Goal: Task Accomplishment & Management: Manage account settings

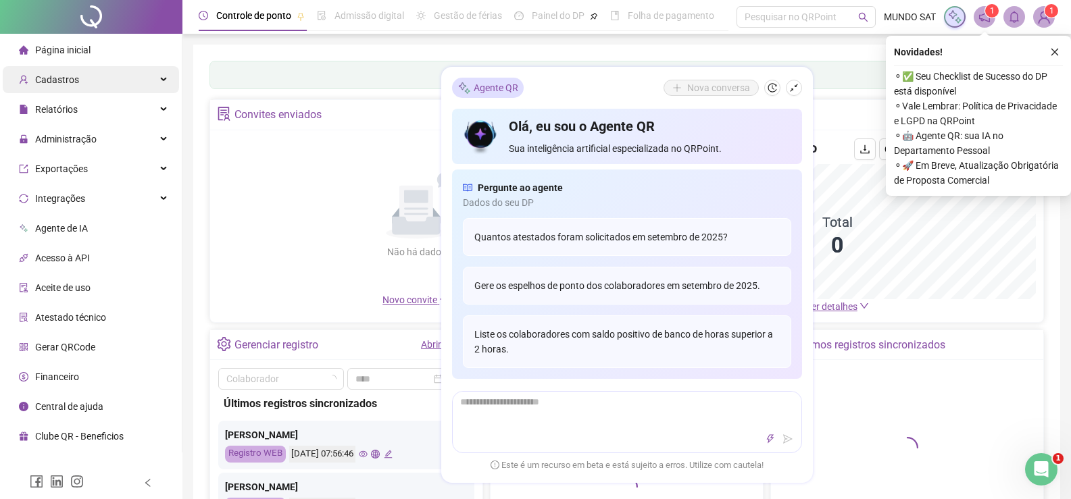
click at [124, 82] on div "Cadastros" at bounding box center [91, 79] width 176 height 27
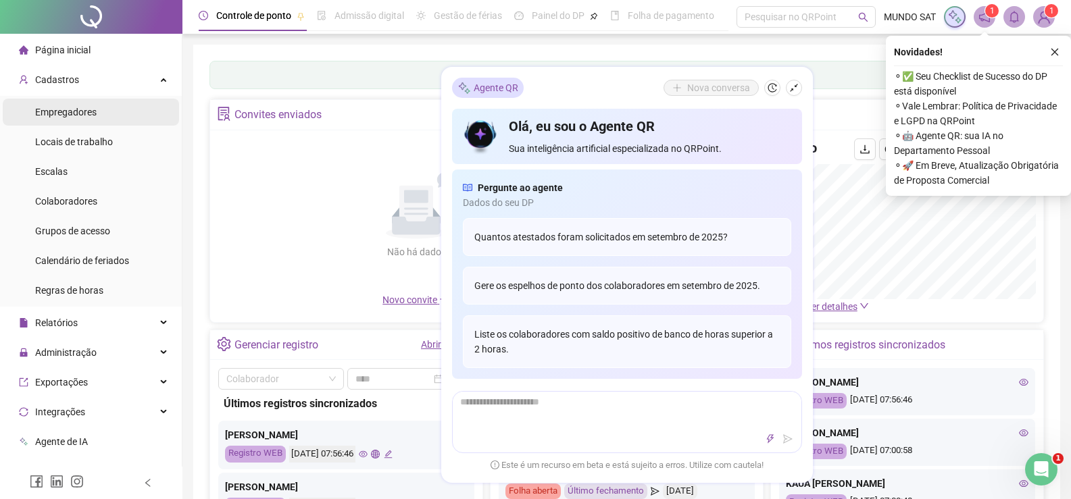
click at [110, 117] on li "Empregadores" at bounding box center [91, 112] width 176 height 27
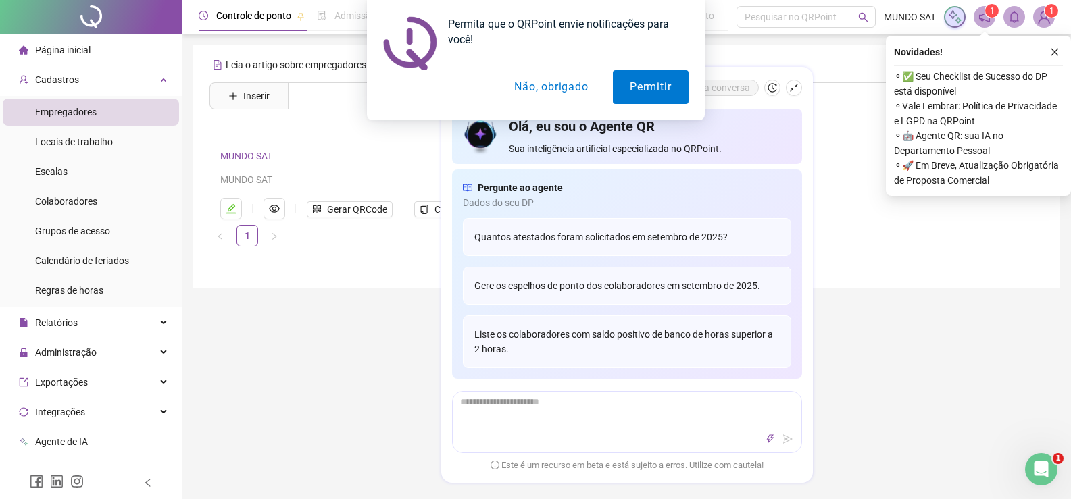
click at [526, 91] on button "Não, obrigado" at bounding box center [550, 87] width 107 height 34
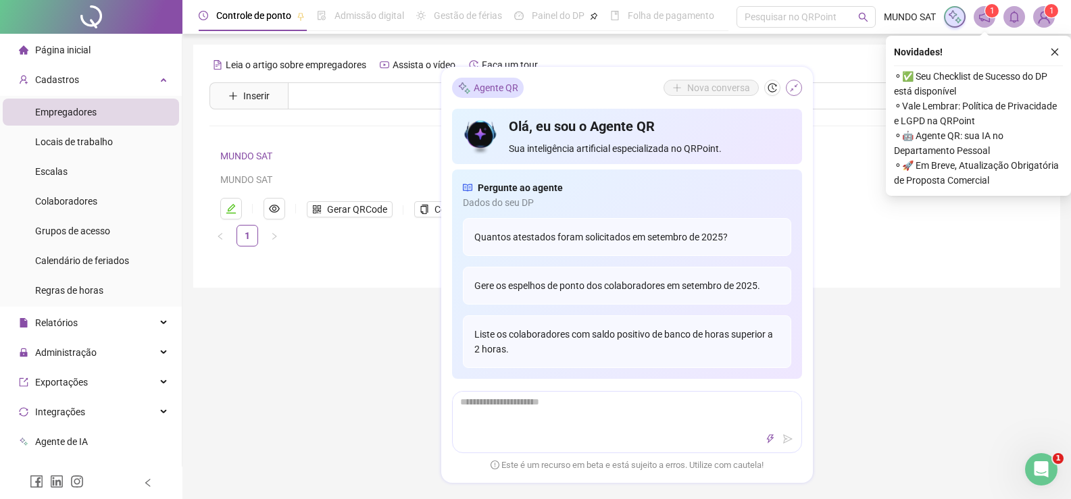
click at [797, 90] on icon "shrink" at bounding box center [793, 87] width 9 height 9
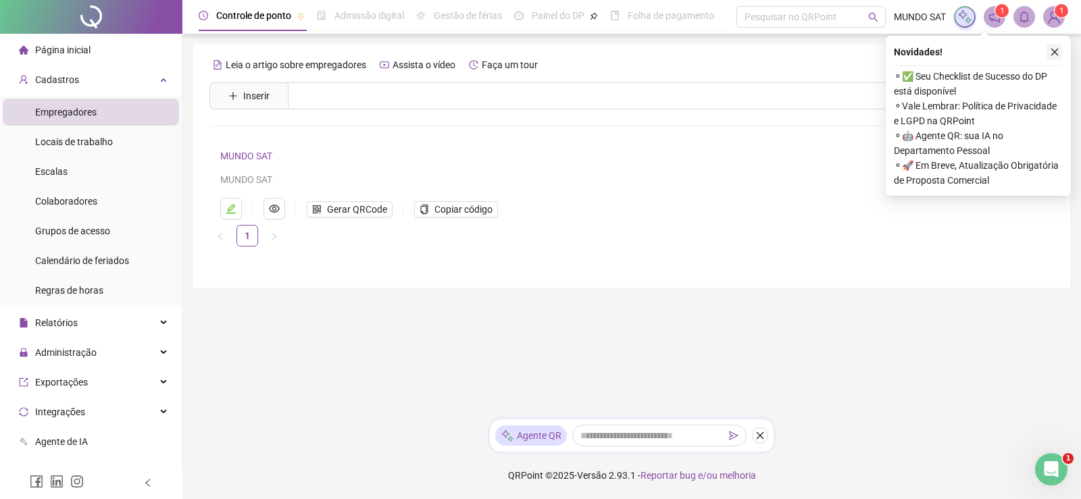
click at [1049, 55] on button "button" at bounding box center [1055, 52] width 16 height 16
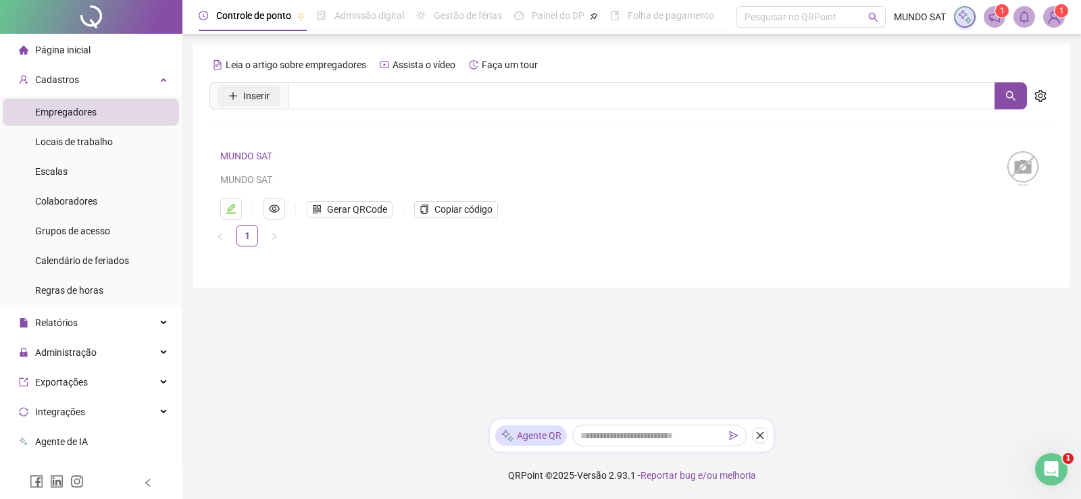
click at [250, 97] on span "Inserir" at bounding box center [256, 96] width 26 height 15
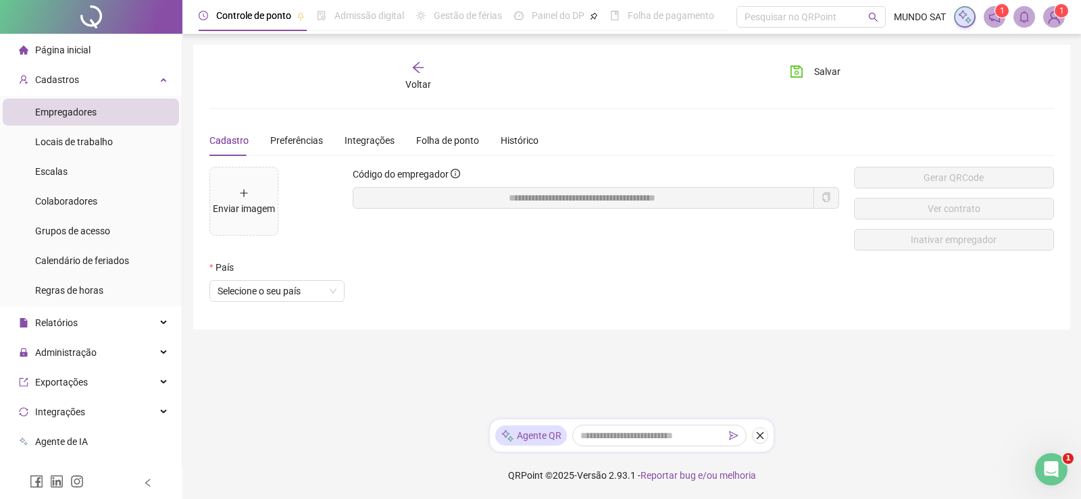
click at [418, 76] on div "Voltar" at bounding box center [418, 76] width 132 height 31
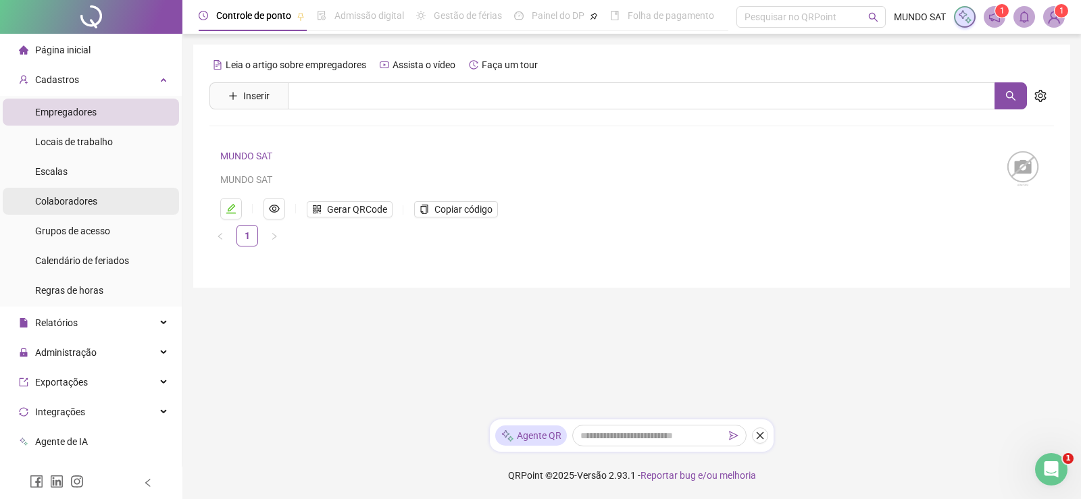
click at [86, 194] on div "Colaboradores" at bounding box center [66, 201] width 62 height 27
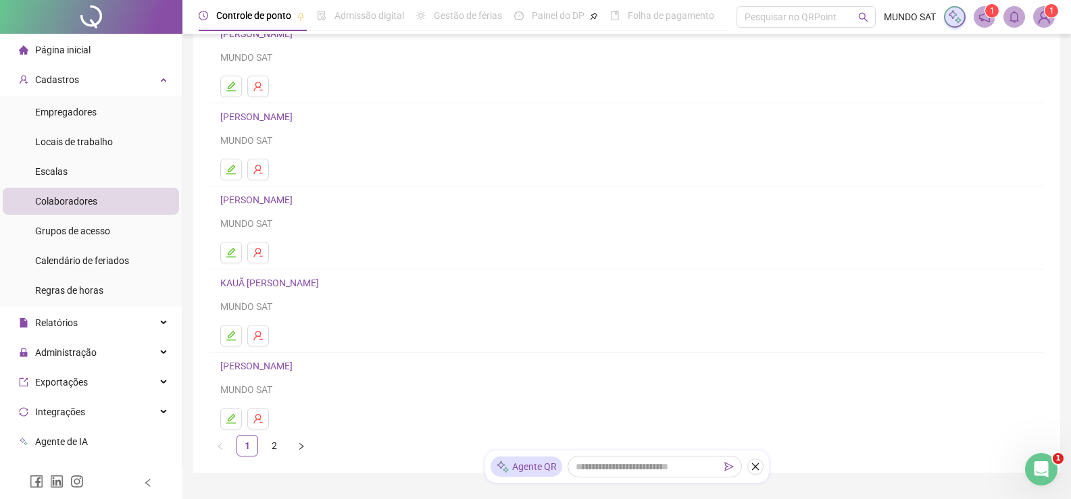
scroll to position [135, 0]
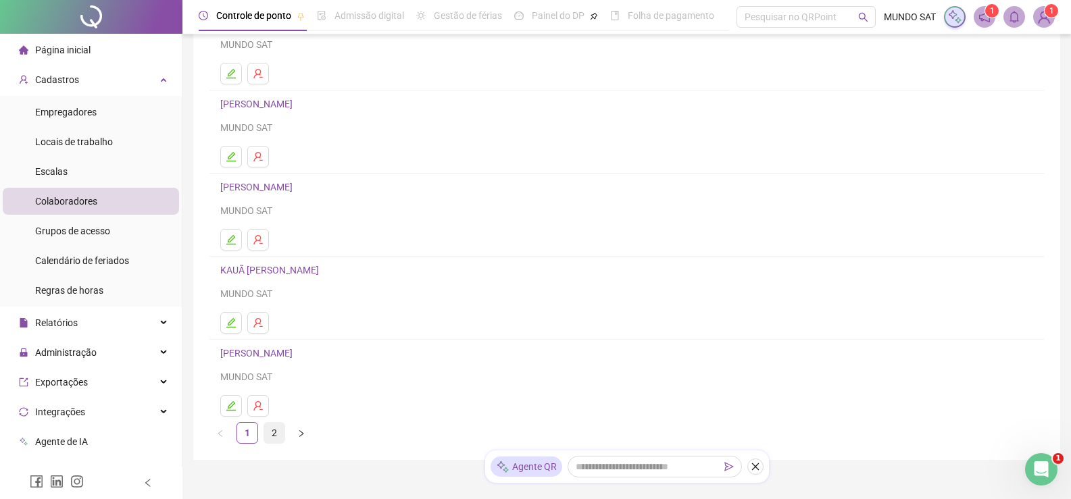
click at [270, 437] on link "2" at bounding box center [274, 433] width 20 height 20
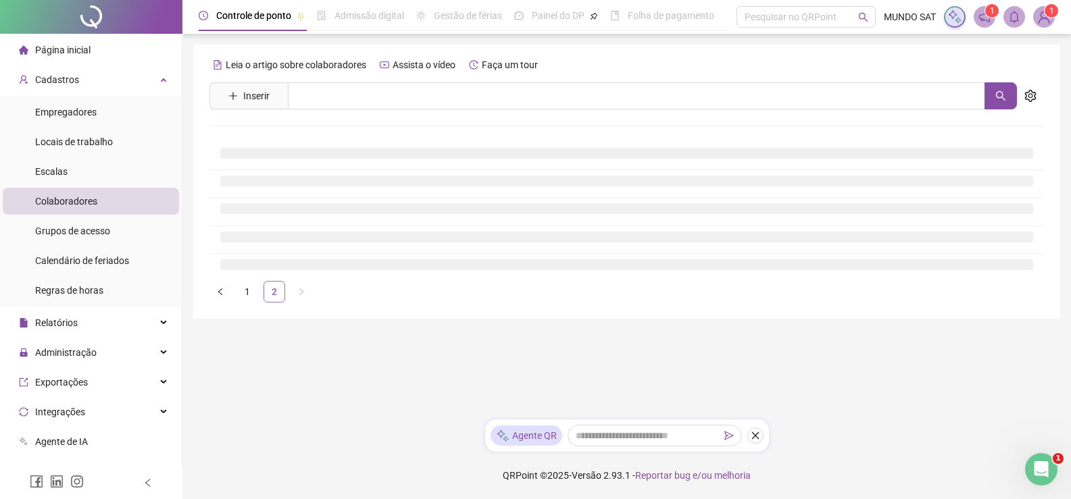
scroll to position [0, 0]
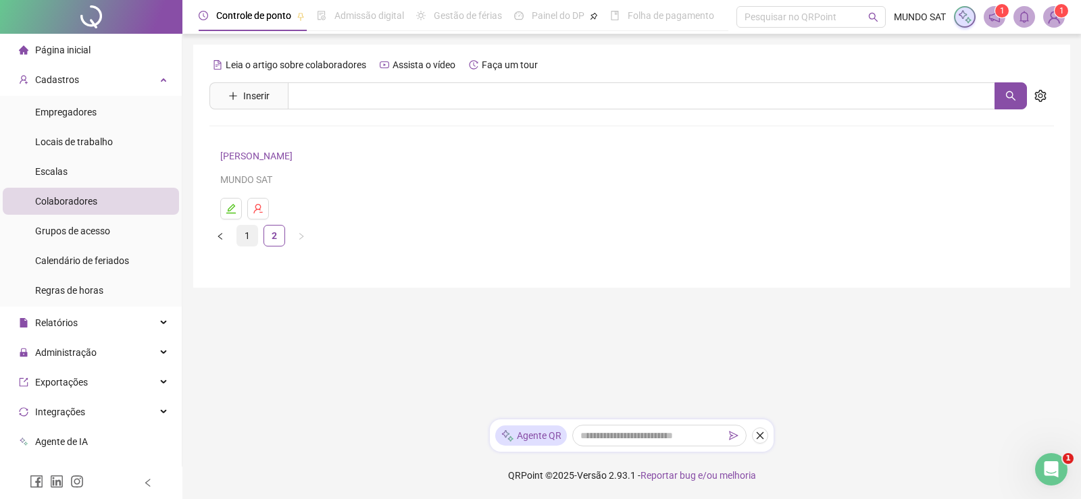
click at [253, 235] on link "1" at bounding box center [247, 236] width 20 height 20
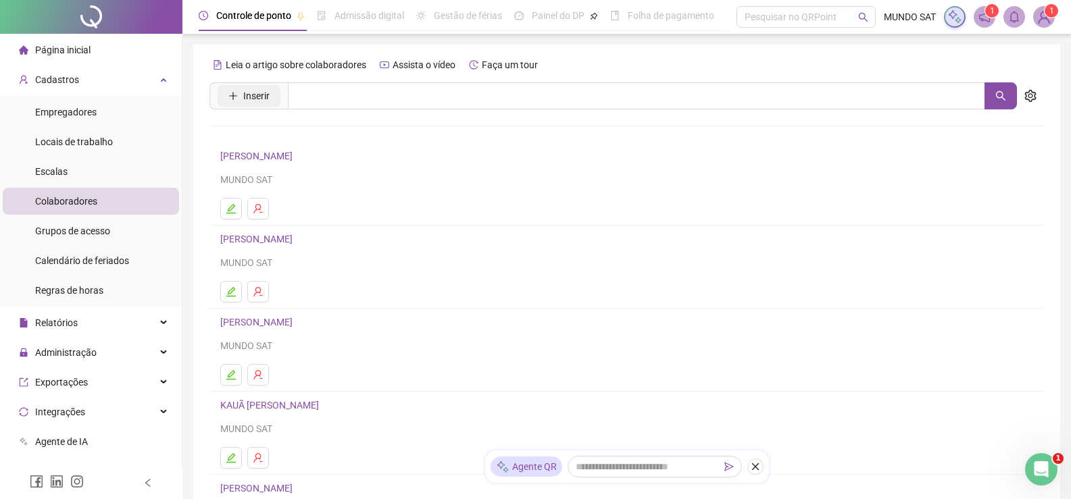
click at [261, 97] on span "Inserir" at bounding box center [256, 96] width 26 height 15
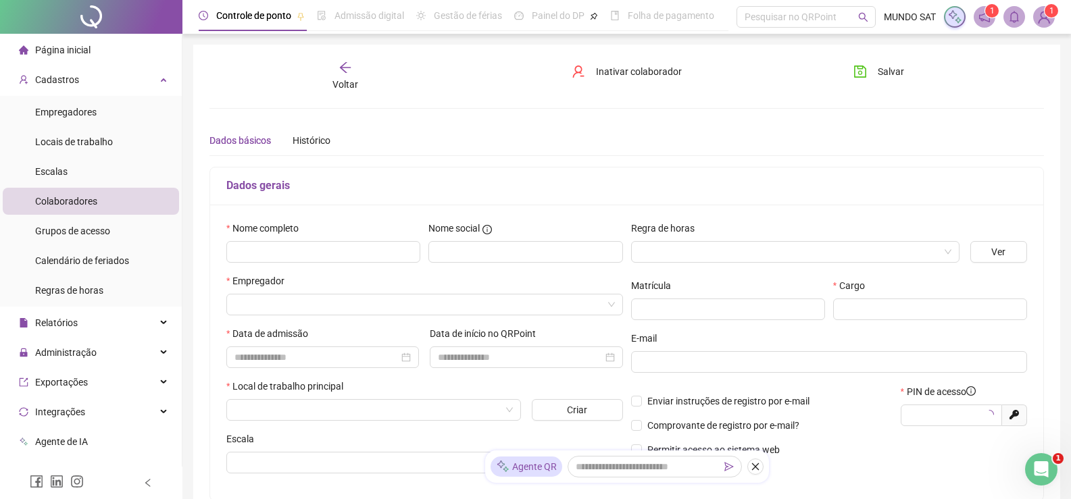
type input "*****"
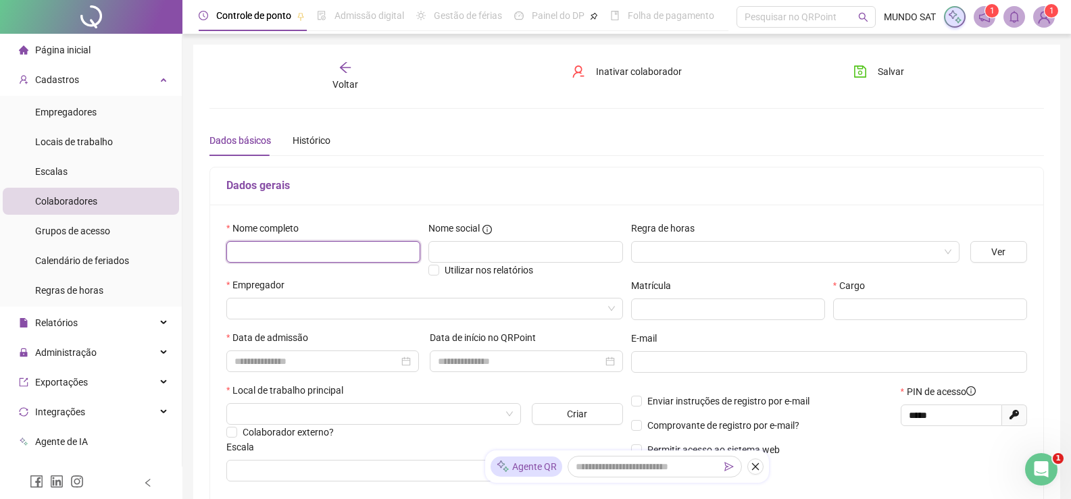
click at [347, 257] on input "text" at bounding box center [323, 252] width 194 height 22
type input "**********"
click at [329, 312] on input "search" at bounding box center [418, 309] width 368 height 20
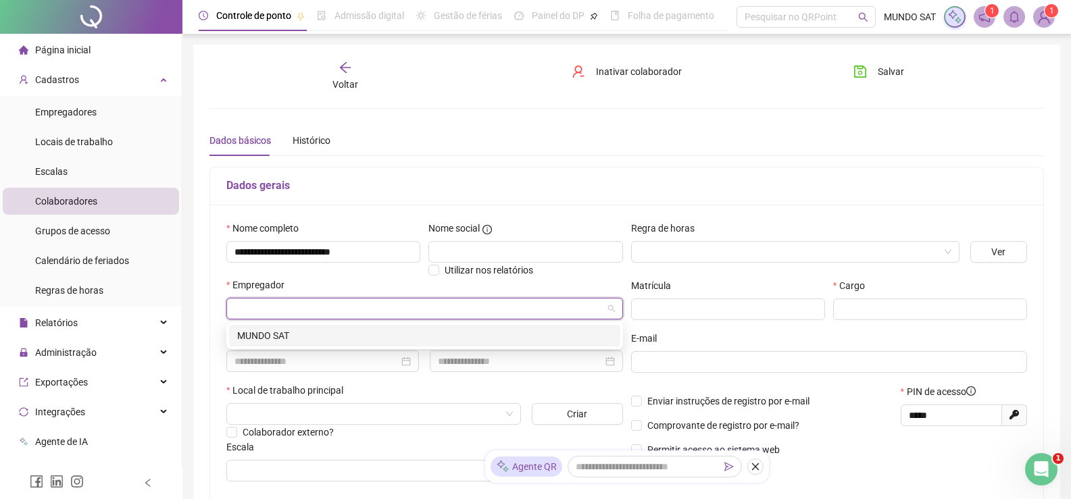
click at [326, 334] on div "MUNDO SAT" at bounding box center [424, 335] width 375 height 15
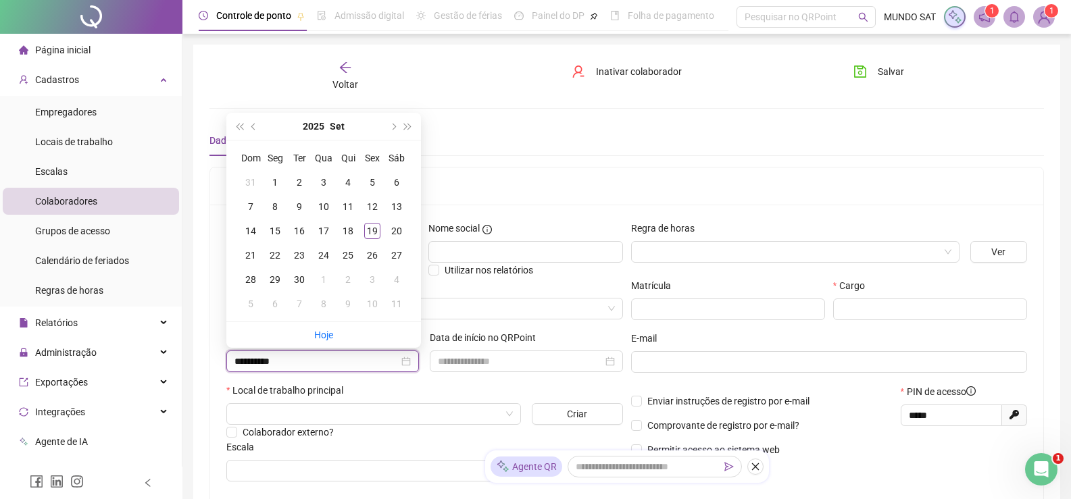
type input "**********"
click at [349, 228] on div "18" at bounding box center [348, 231] width 16 height 16
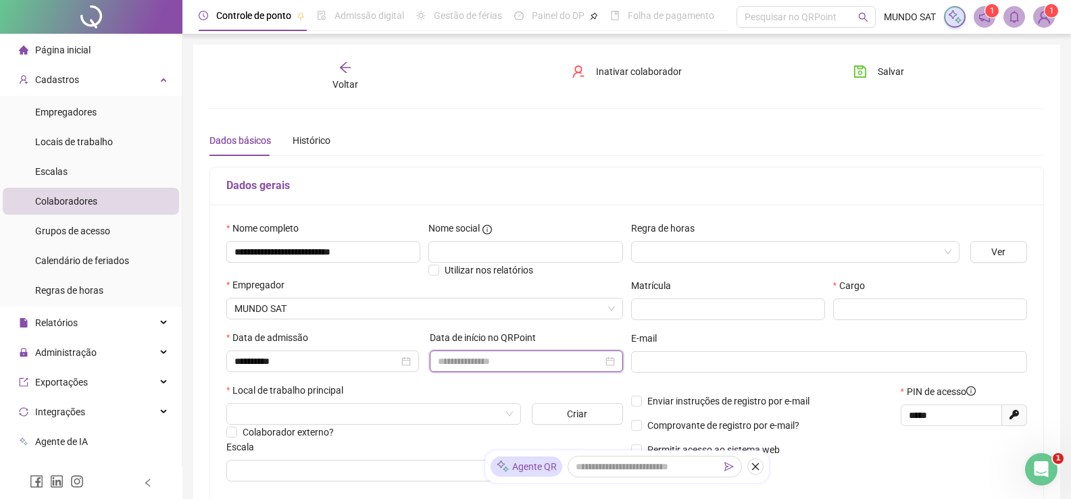
click at [486, 357] on input at bounding box center [520, 361] width 164 height 15
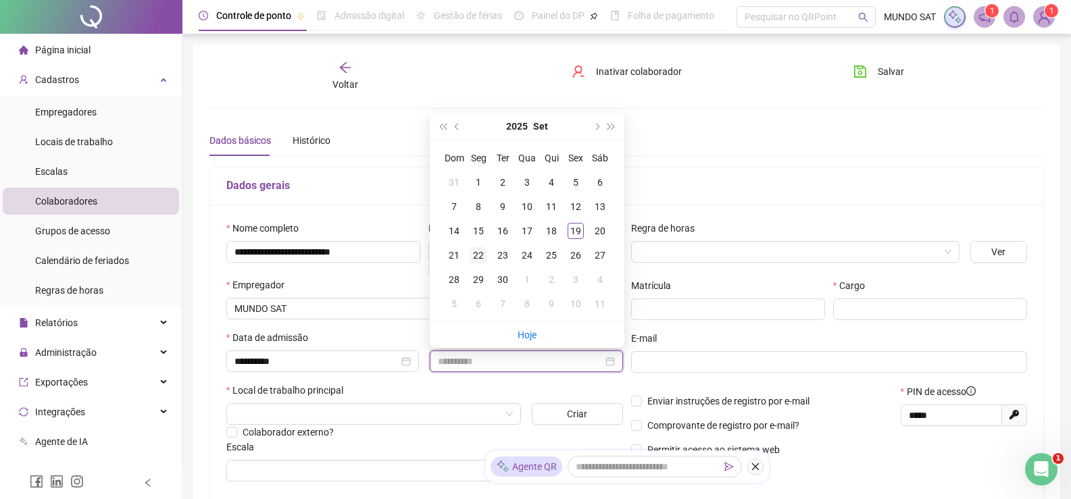
type input "**********"
click at [480, 255] on div "22" at bounding box center [478, 255] width 16 height 16
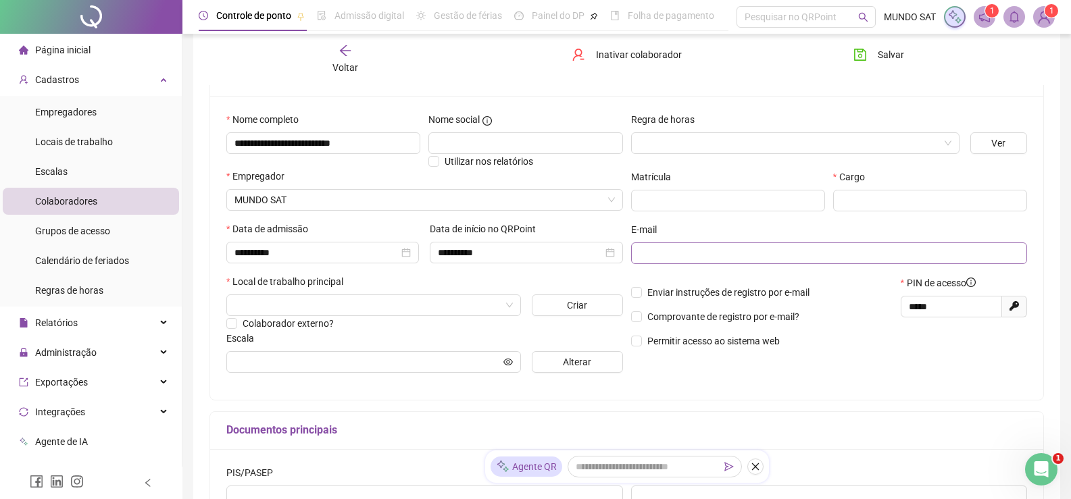
scroll to position [135, 0]
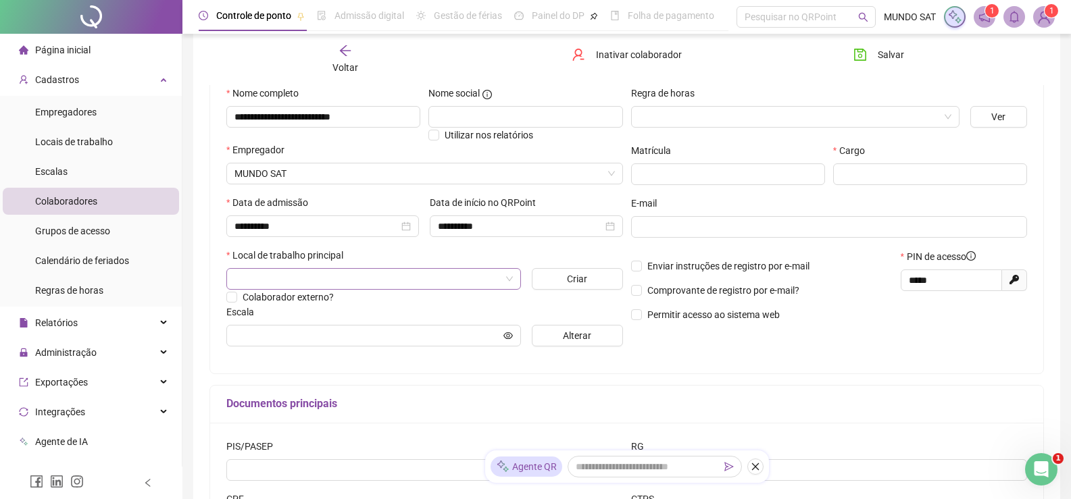
click at [399, 274] on input "search" at bounding box center [367, 279] width 266 height 20
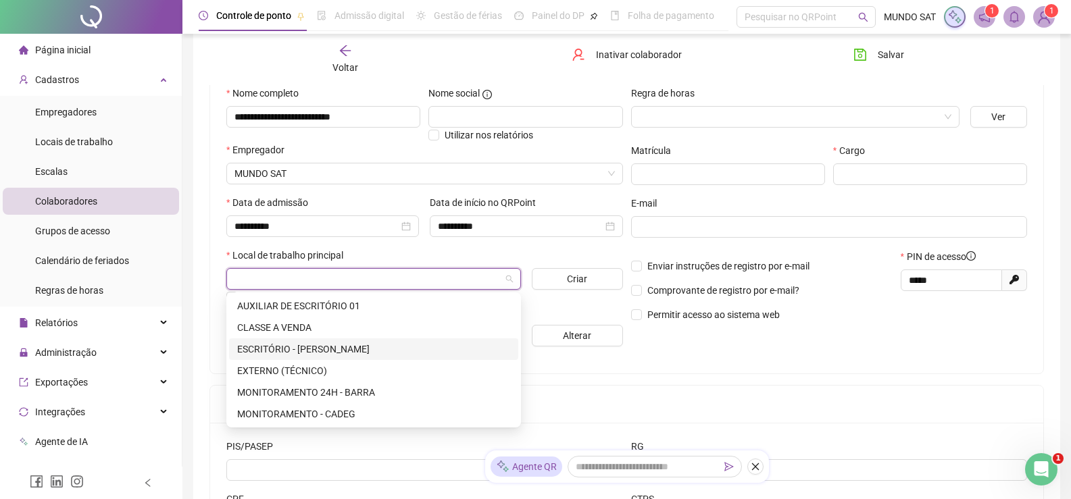
click at [313, 348] on div "ESCRITÓRIO - [PERSON_NAME]" at bounding box center [373, 349] width 273 height 15
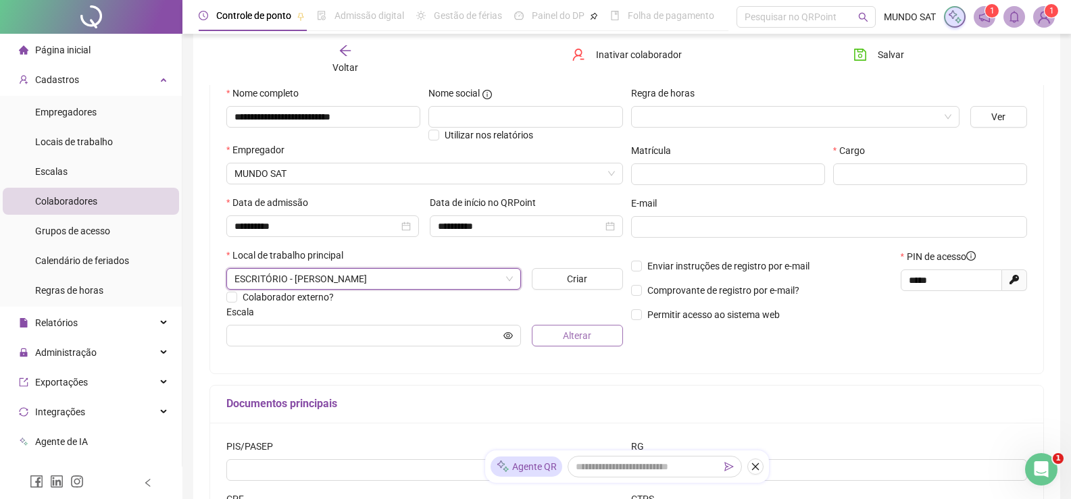
click at [564, 340] on span "Alterar" at bounding box center [577, 335] width 28 height 15
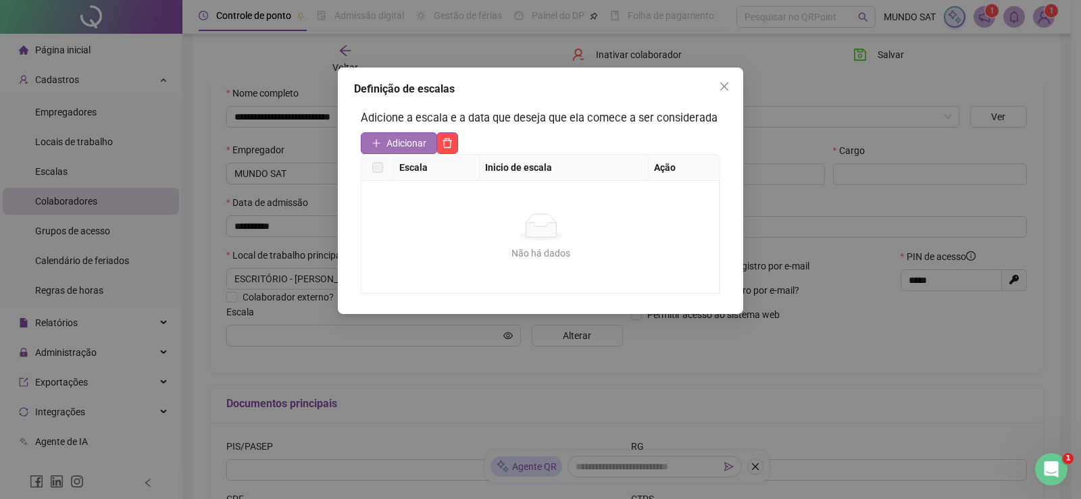
click at [397, 146] on span "Adicionar" at bounding box center [406, 143] width 40 height 15
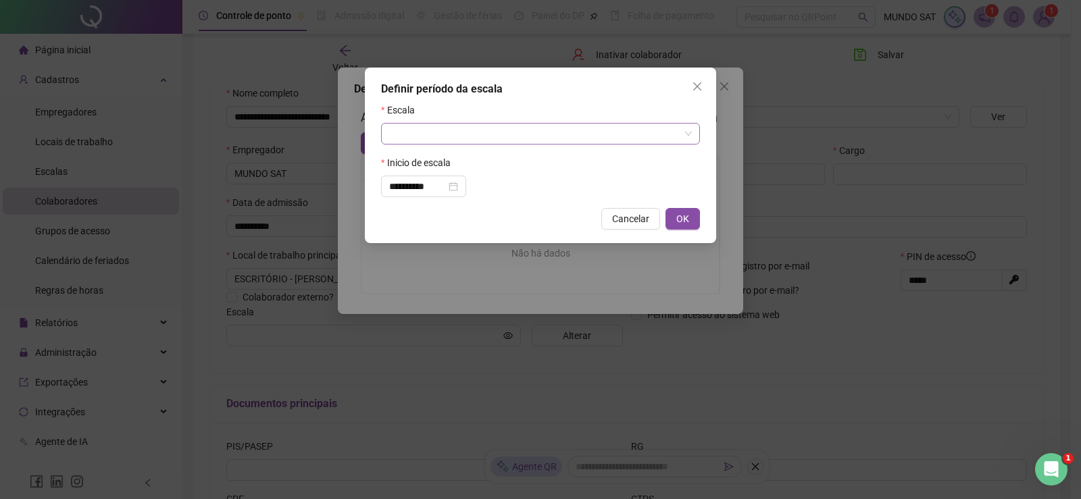
click at [424, 134] on input "search" at bounding box center [534, 134] width 291 height 20
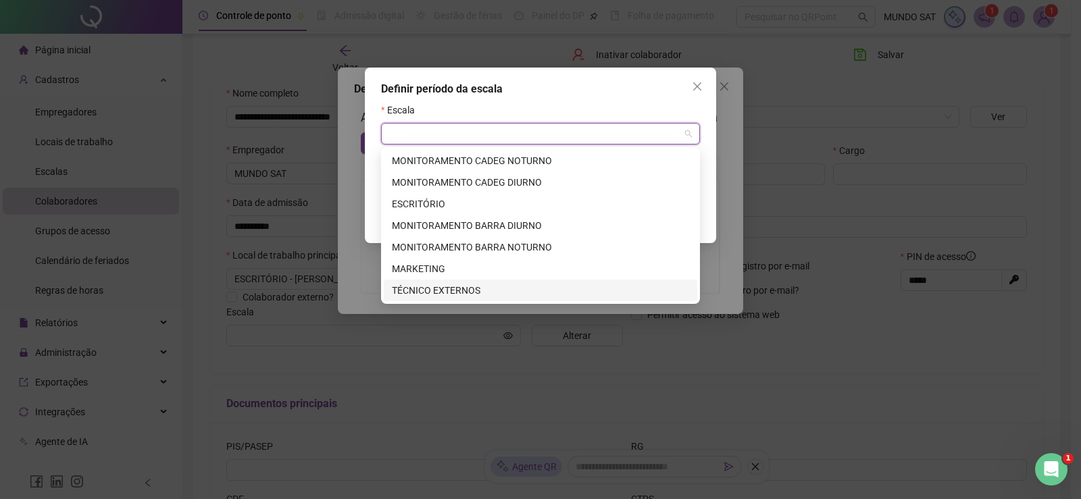
click at [468, 289] on div "TÉCNICO EXTERNOS" at bounding box center [540, 290] width 297 height 15
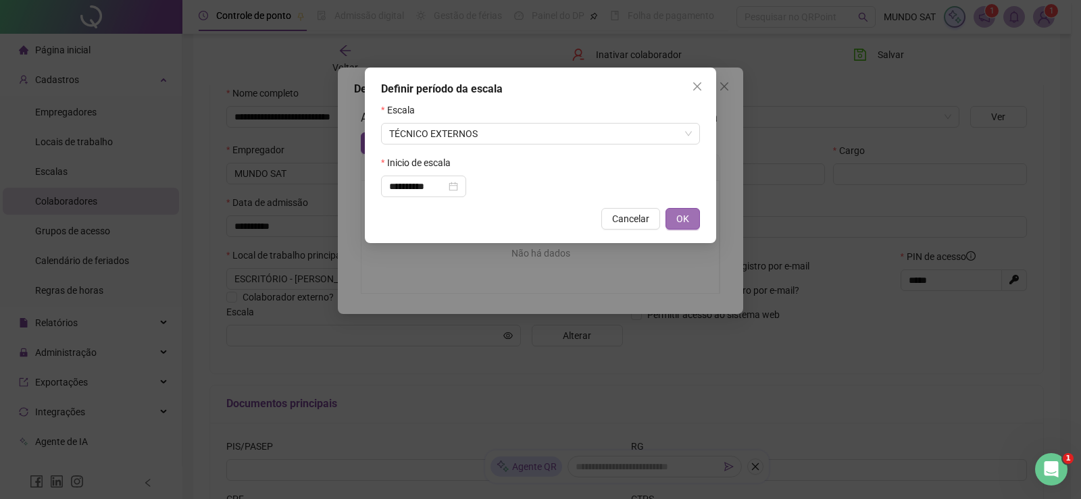
click at [684, 216] on span "OK" at bounding box center [682, 218] width 13 height 15
type input "**********"
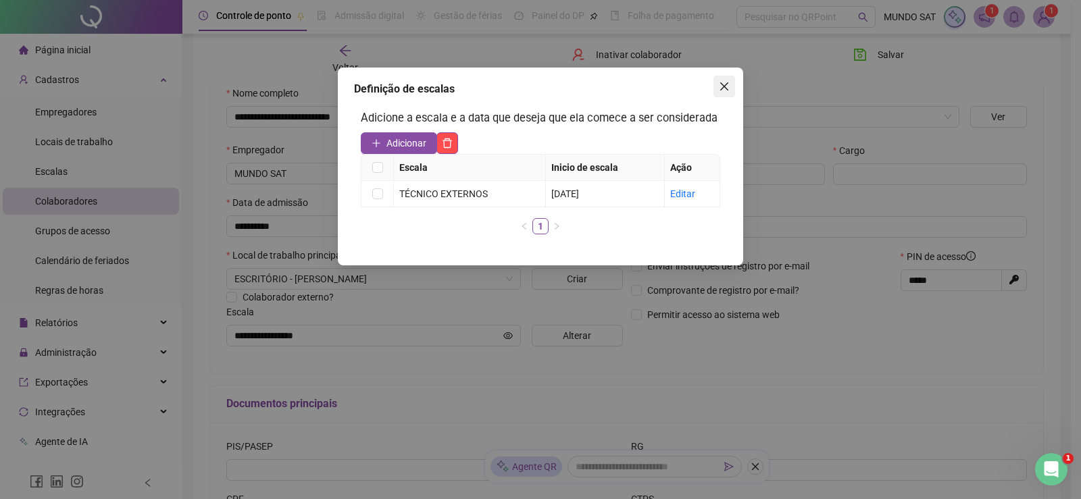
click at [723, 89] on icon "close" at bounding box center [724, 86] width 11 height 11
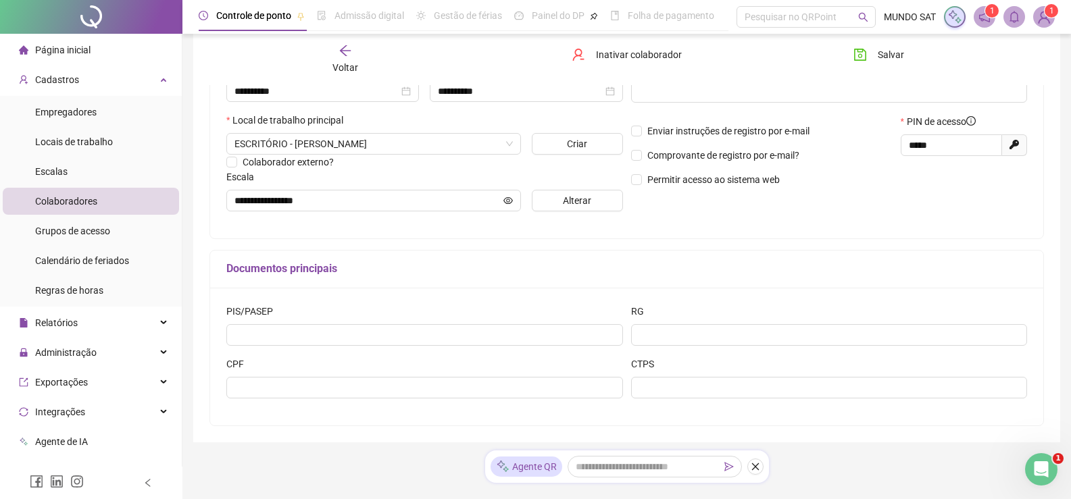
scroll to position [304, 0]
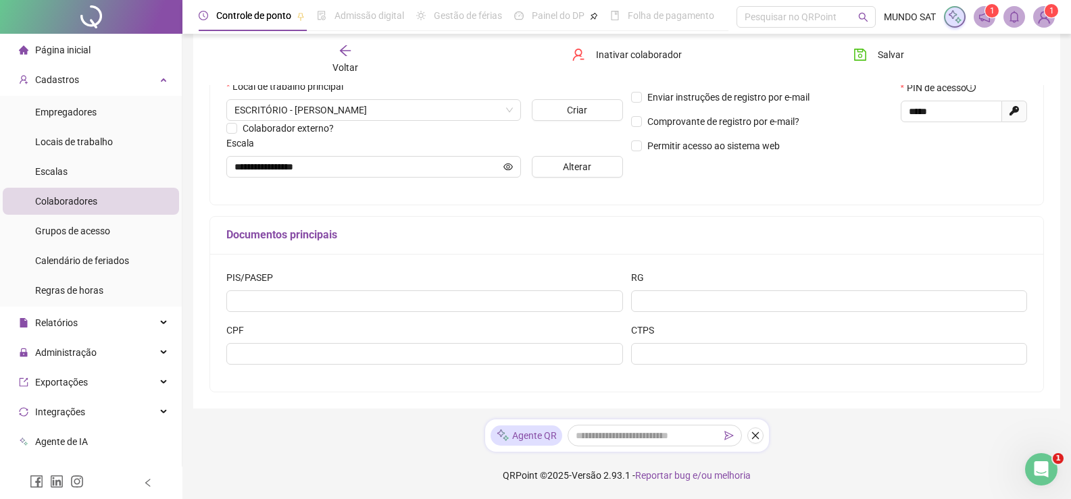
click at [342, 341] on div "CPF" at bounding box center [424, 333] width 397 height 20
click at [337, 355] on input "text" at bounding box center [424, 354] width 397 height 22
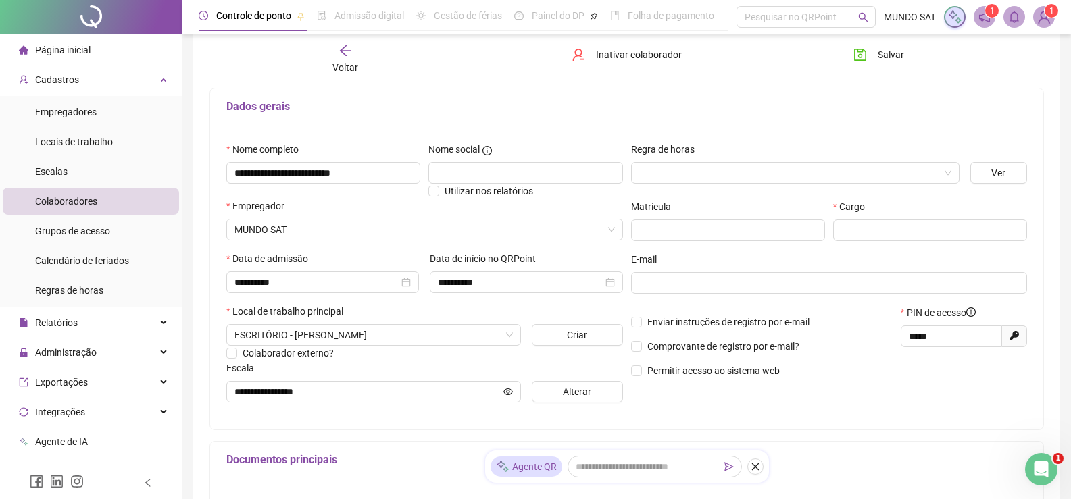
scroll to position [0, 0]
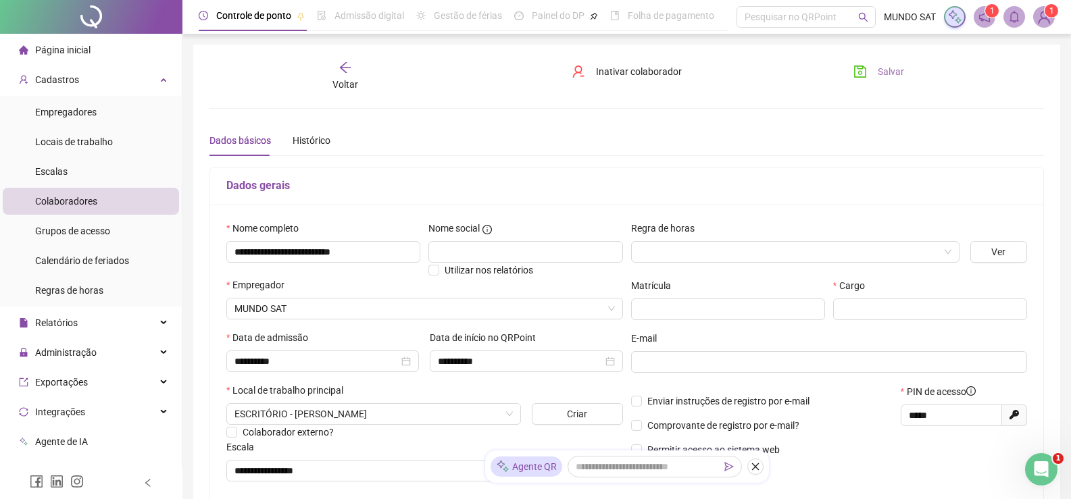
type input "**********"
click at [895, 76] on span "Salvar" at bounding box center [891, 71] width 26 height 15
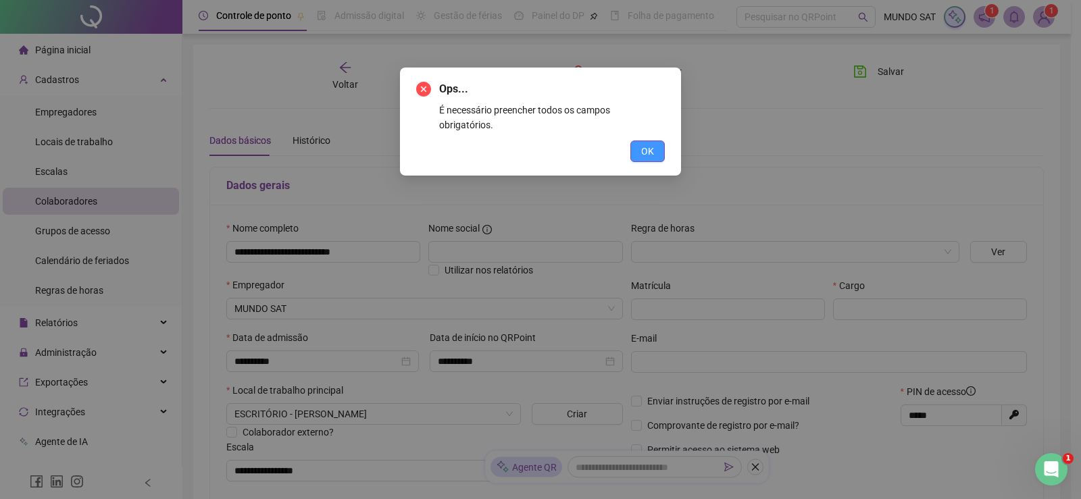
click at [650, 144] on span "OK" at bounding box center [647, 151] width 13 height 15
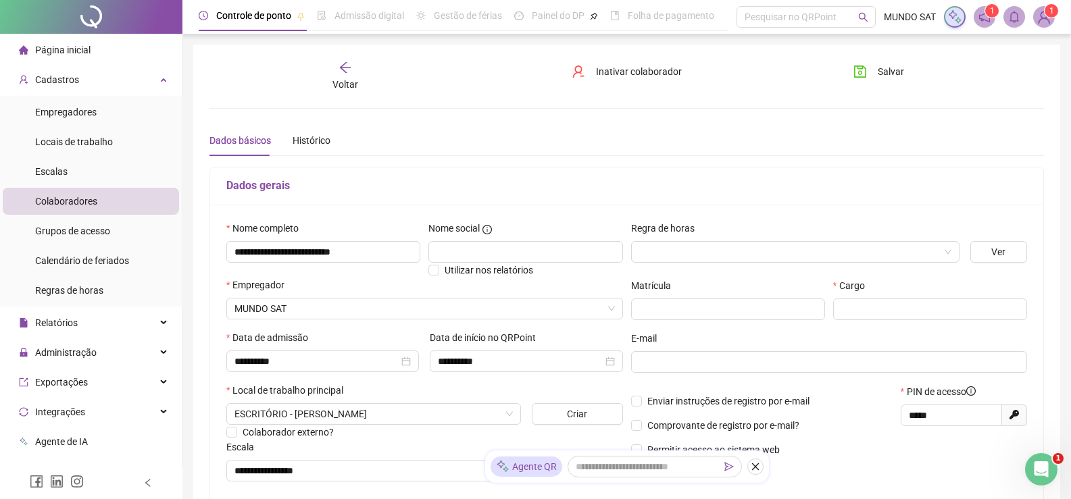
click at [873, 321] on div "Cargo" at bounding box center [930, 304] width 202 height 53
click at [877, 309] on input "text" at bounding box center [930, 310] width 194 height 22
type input "*******"
click at [820, 212] on div "**********" at bounding box center [626, 357] width 833 height 304
click at [895, 66] on span "Salvar" at bounding box center [891, 71] width 26 height 15
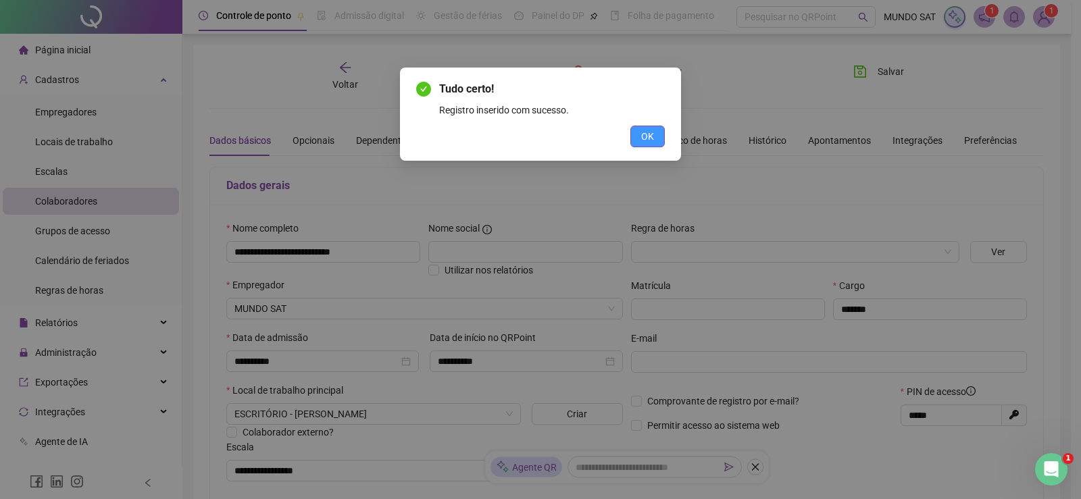
click at [663, 132] on button "OK" at bounding box center [647, 137] width 34 height 22
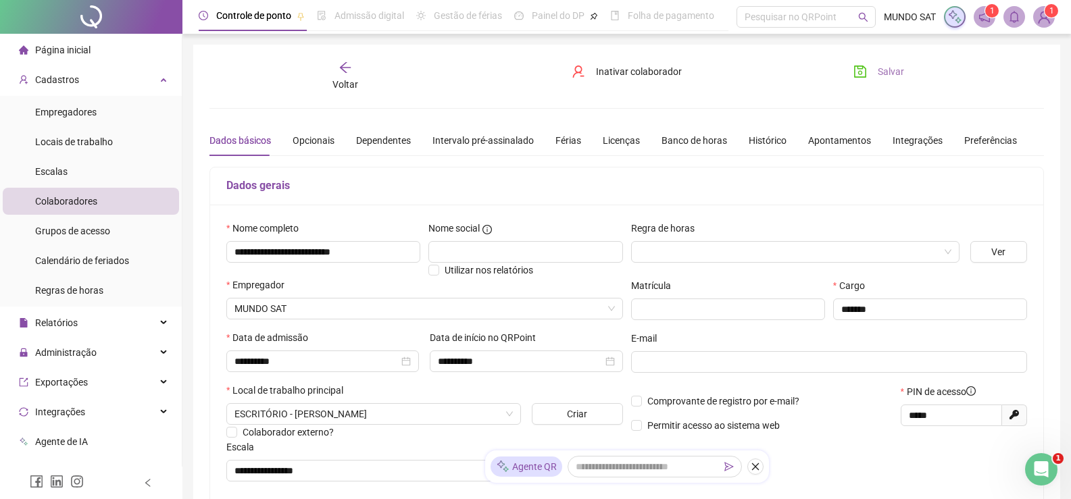
click at [902, 74] on span "Salvar" at bounding box center [891, 71] width 26 height 15
click at [59, 199] on span "Colaboradores" at bounding box center [66, 201] width 62 height 11
click at [870, 67] on button "Salvar" at bounding box center [878, 72] width 71 height 22
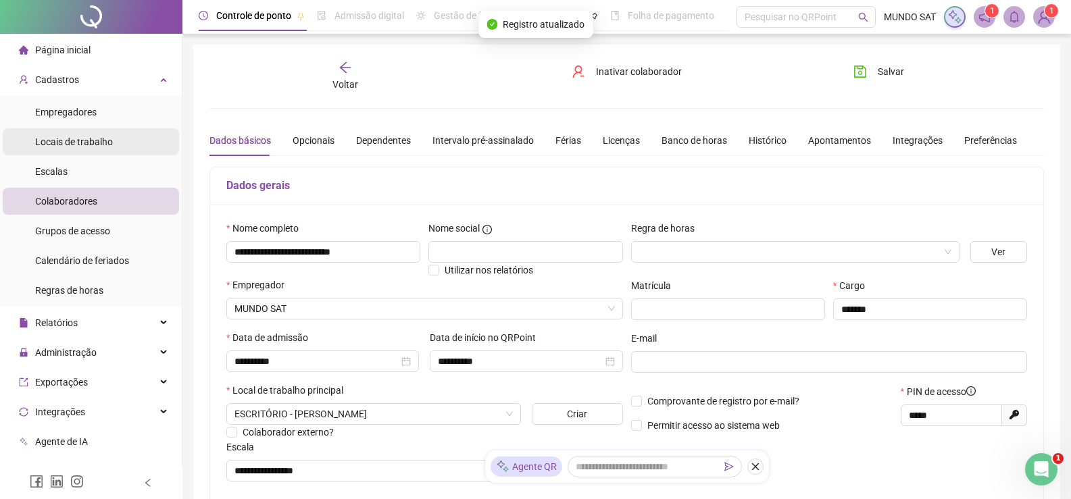
click at [72, 141] on span "Locais de trabalho" at bounding box center [74, 141] width 78 height 11
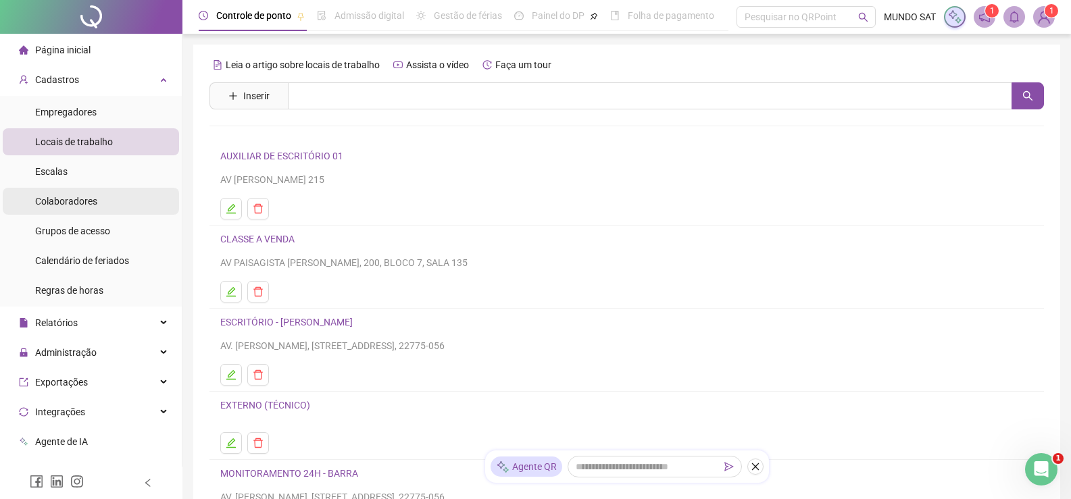
click at [72, 205] on span "Colaboradores" at bounding box center [66, 201] width 62 height 11
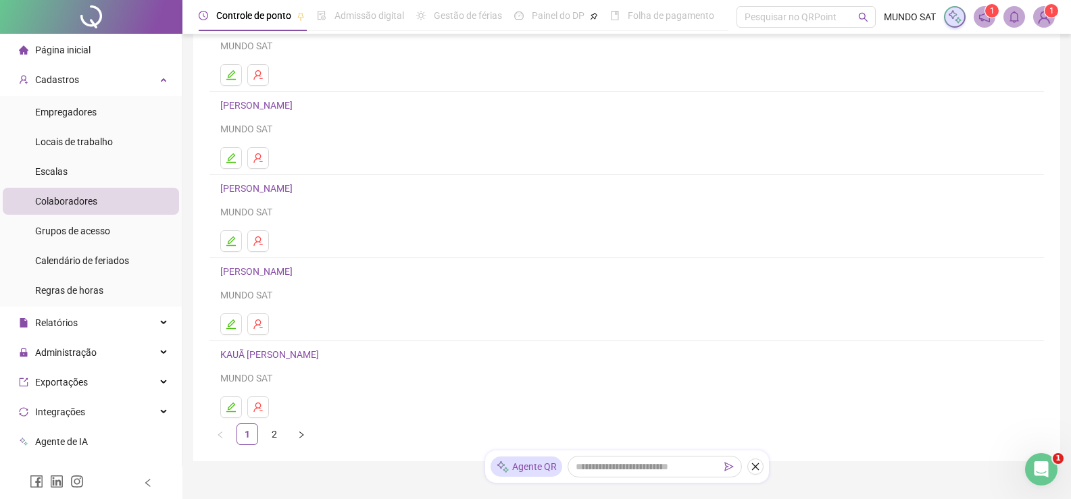
scroll to position [135, 0]
click at [275, 437] on link "2" at bounding box center [274, 433] width 20 height 20
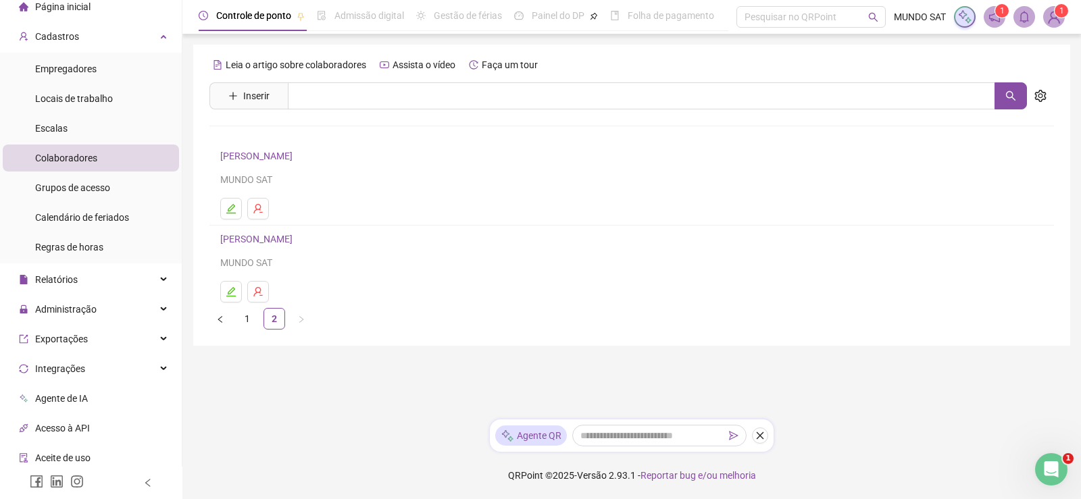
scroll to position [68, 0]
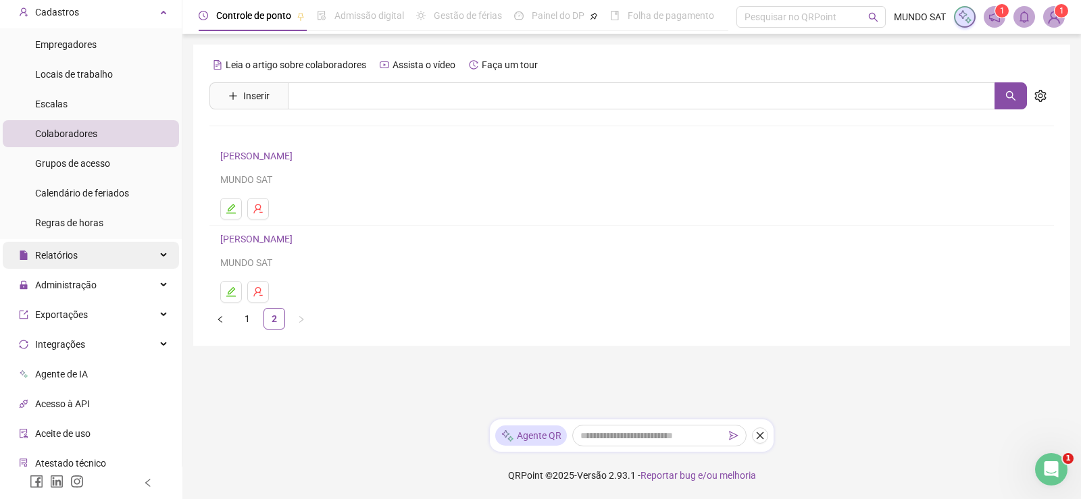
click at [95, 259] on div "Relatórios" at bounding box center [91, 255] width 176 height 27
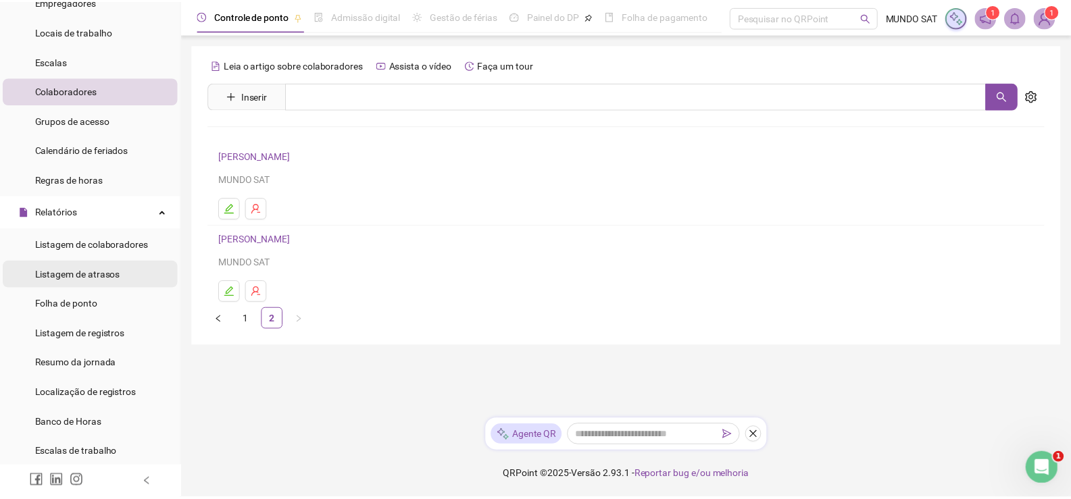
scroll to position [135, 0]
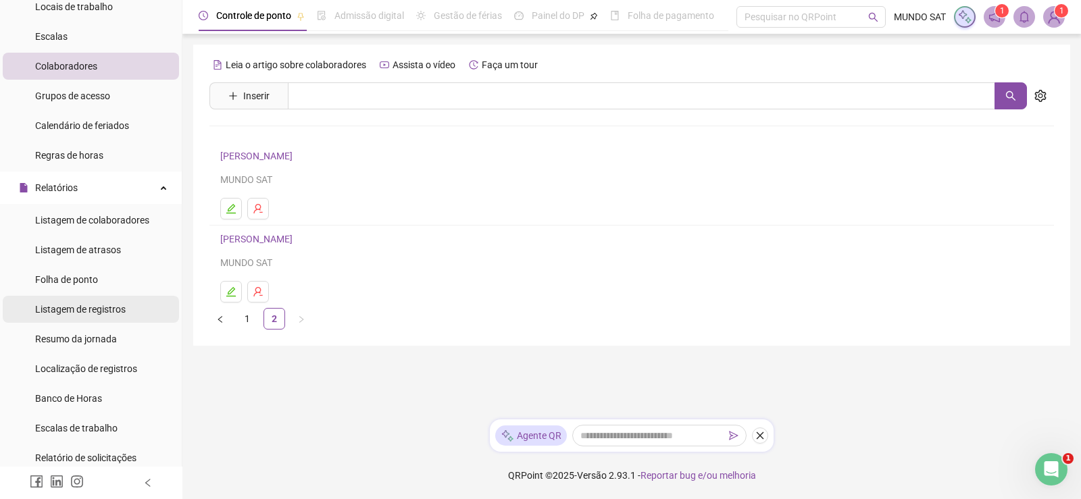
click at [98, 313] on span "Listagem de registros" at bounding box center [80, 309] width 91 height 11
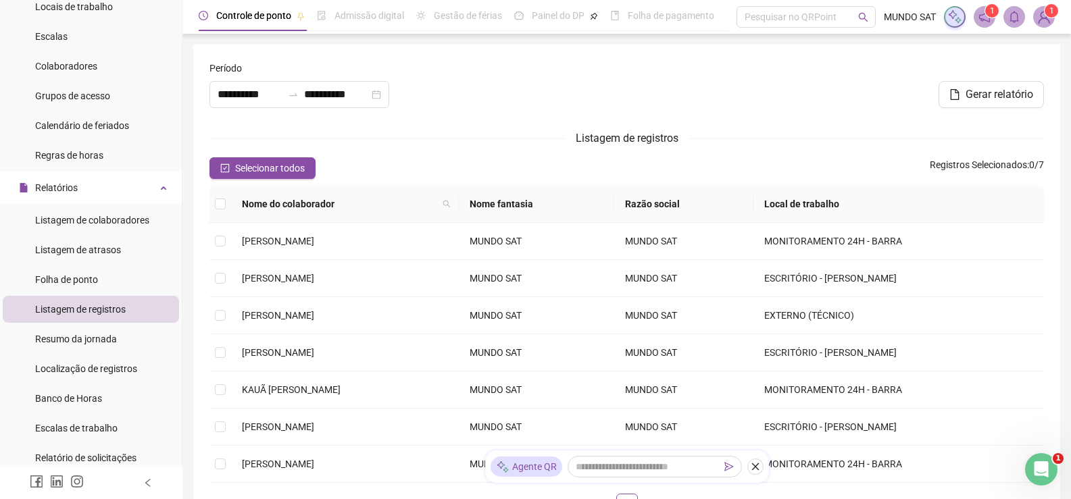
type input "**********"
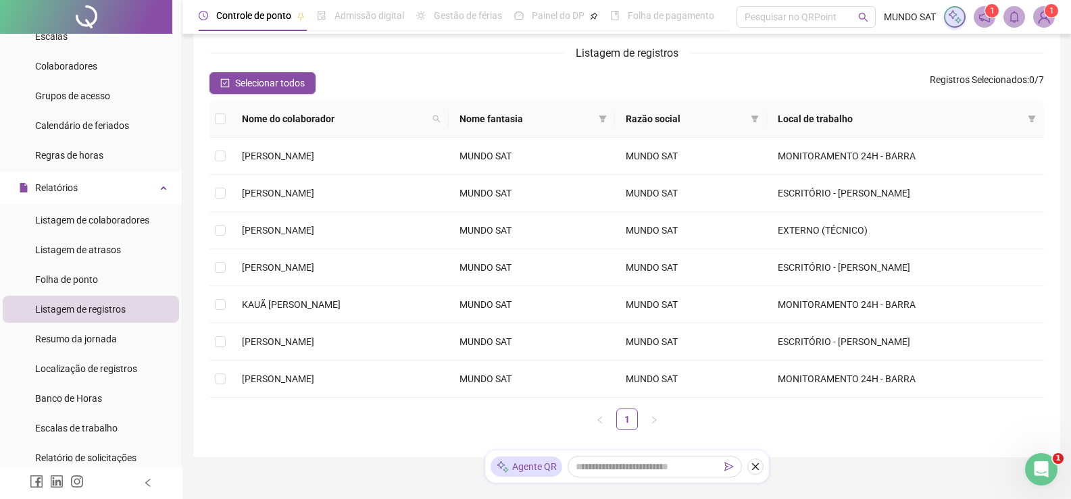
scroll to position [134, 0]
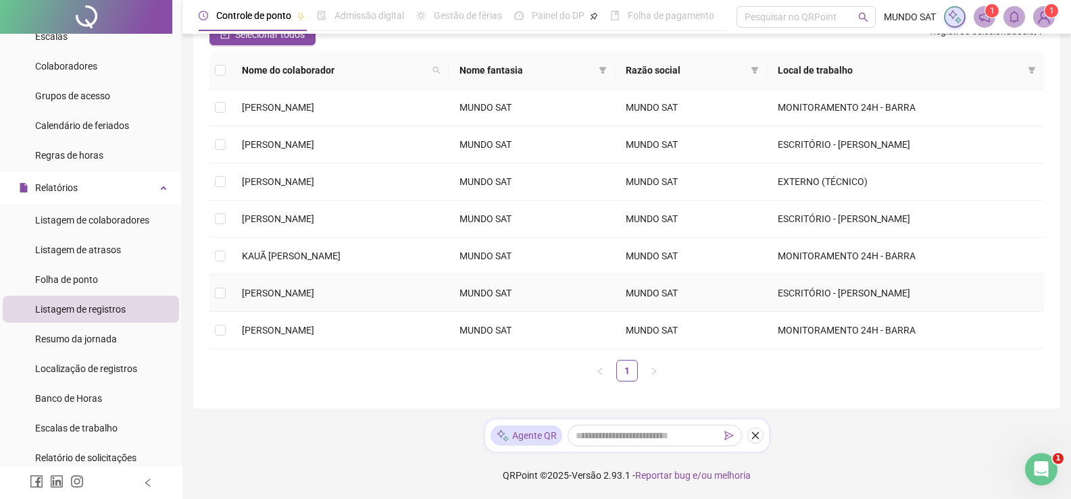
click at [226, 293] on td at bounding box center [220, 293] width 22 height 37
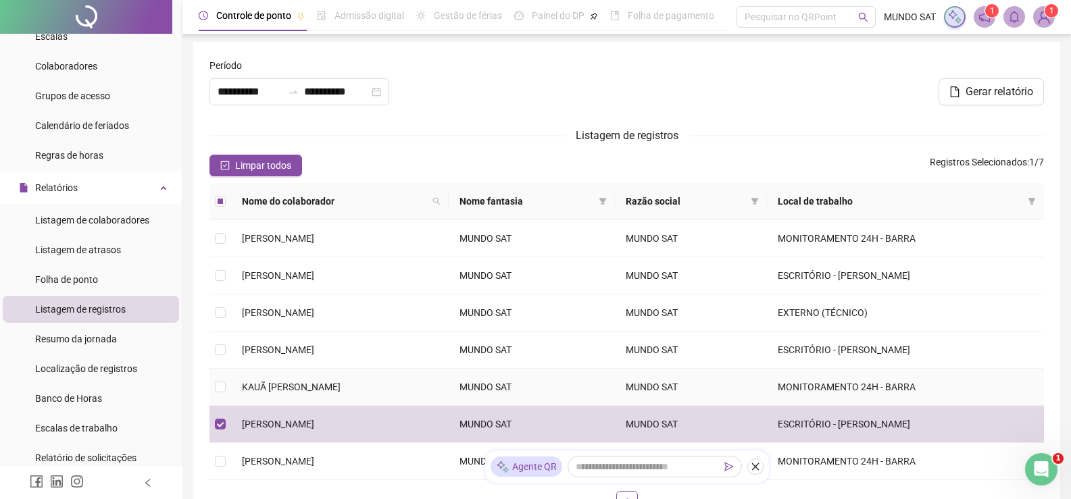
scroll to position [0, 0]
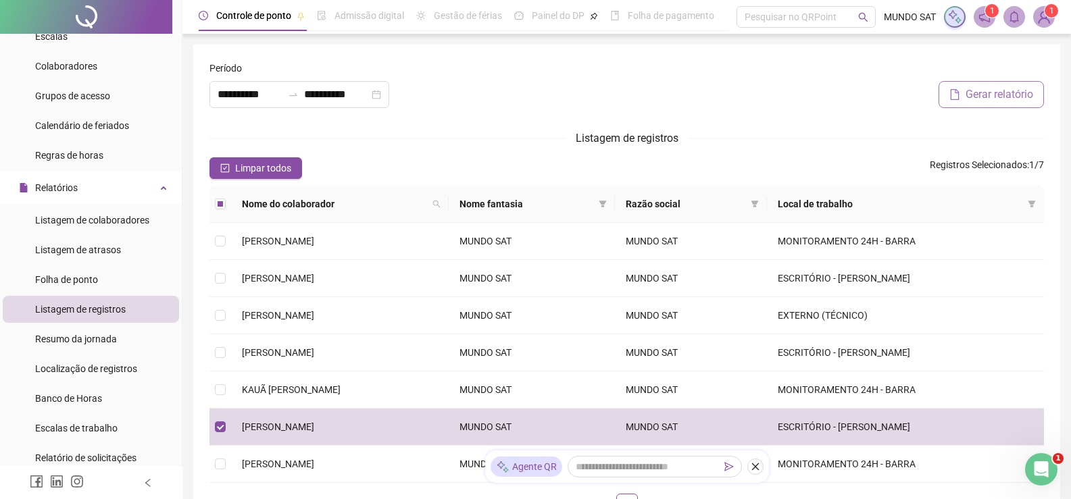
click at [991, 84] on button "Gerar relatório" at bounding box center [990, 94] width 105 height 27
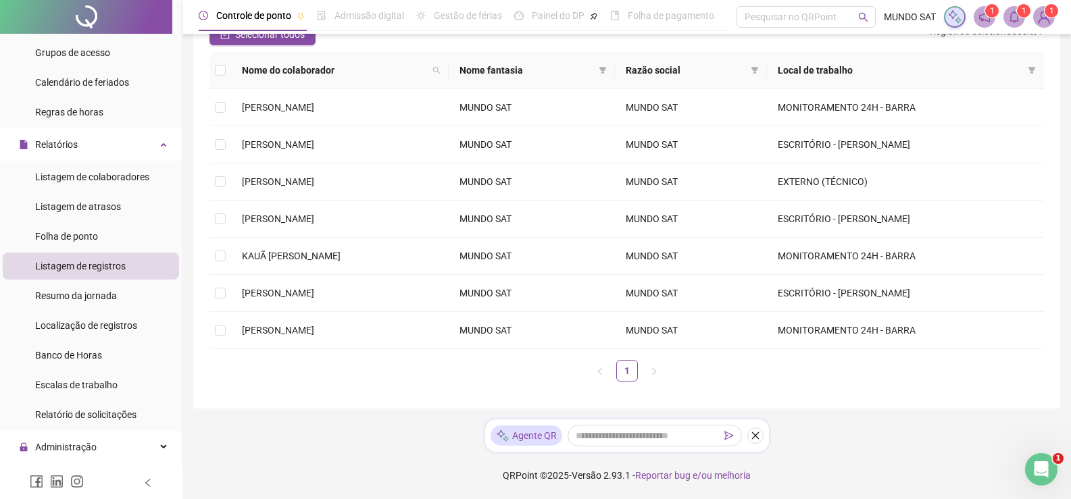
scroll to position [203, 0]
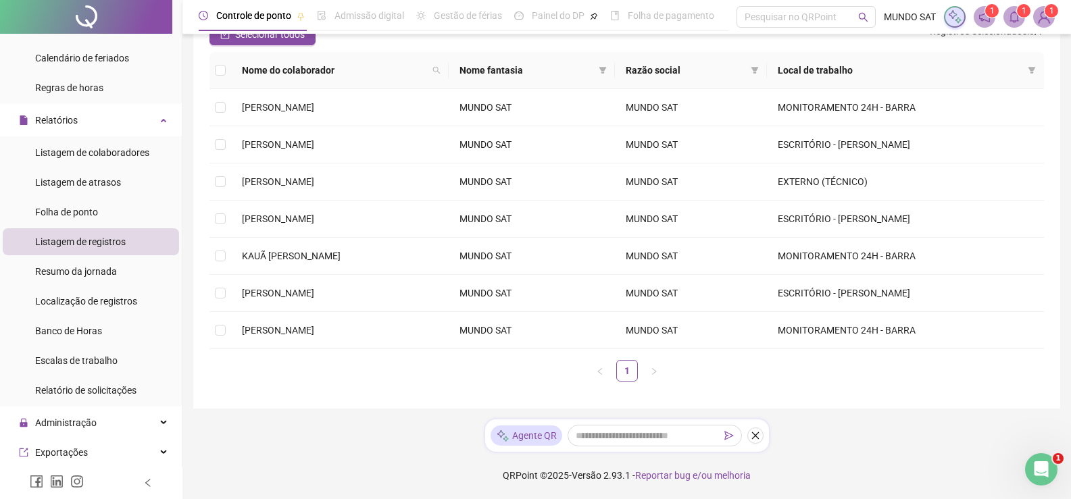
click at [159, 319] on li "Banco de Horas" at bounding box center [91, 331] width 176 height 27
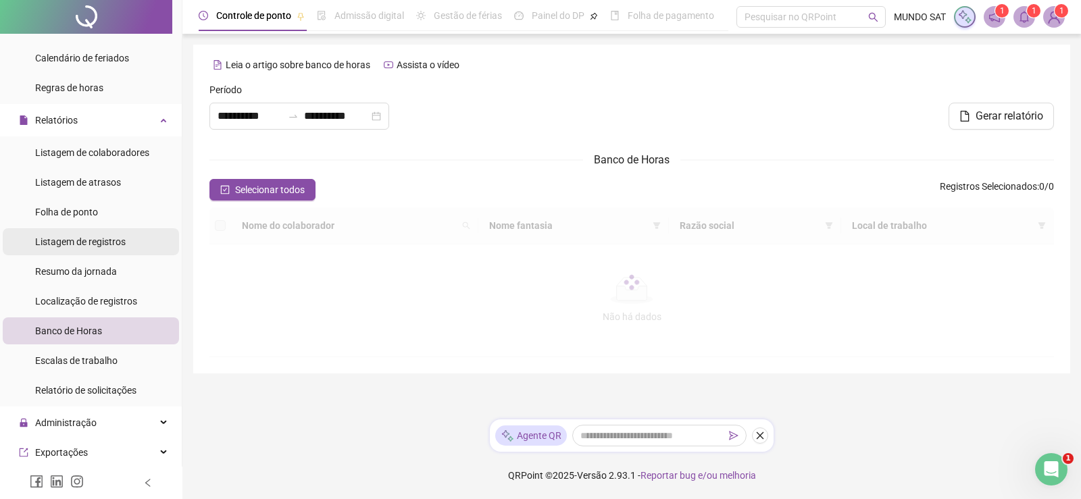
type input "**********"
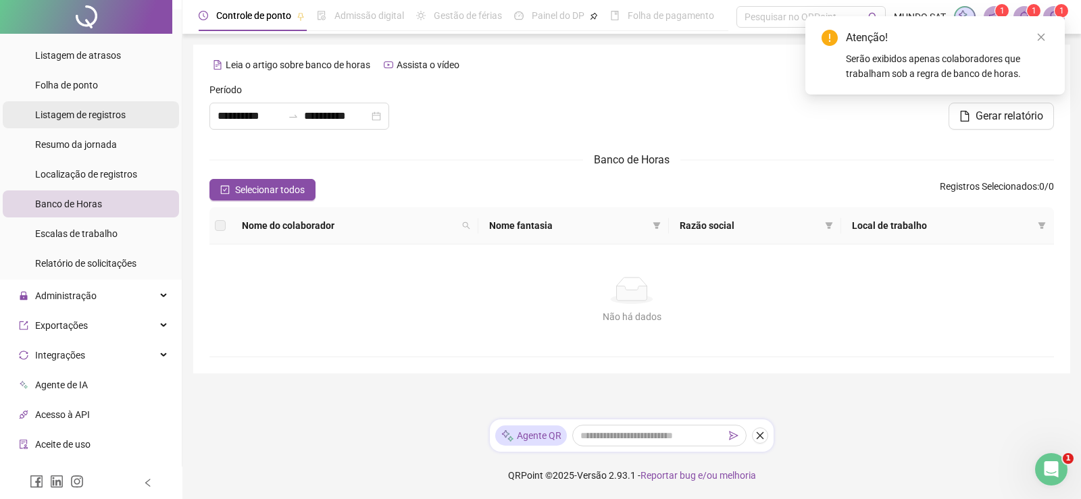
scroll to position [338, 0]
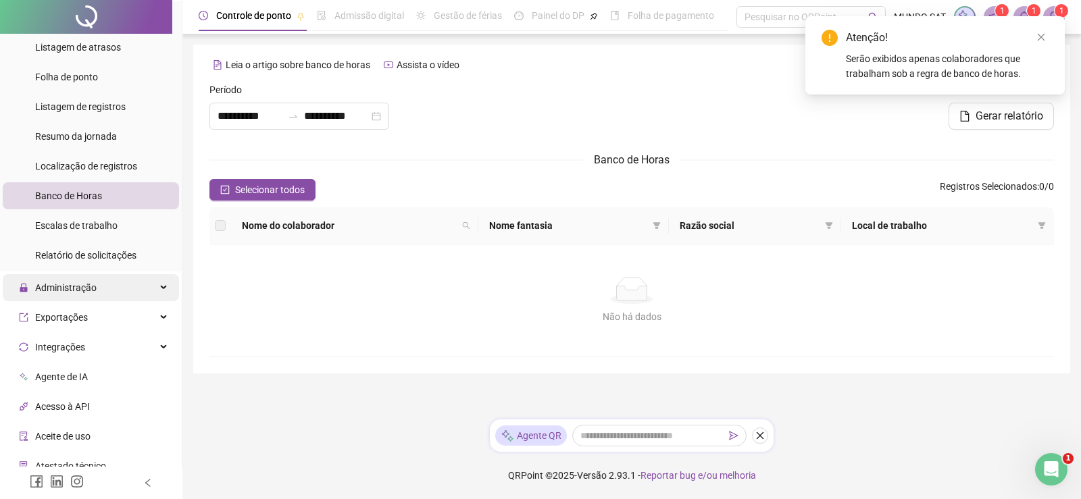
click at [152, 278] on div "Administração" at bounding box center [91, 287] width 176 height 27
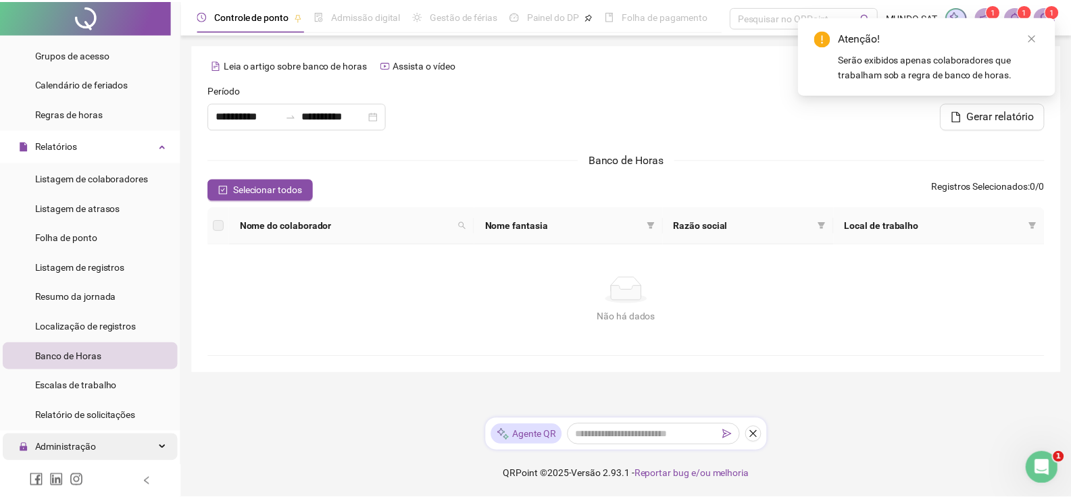
scroll to position [170, 0]
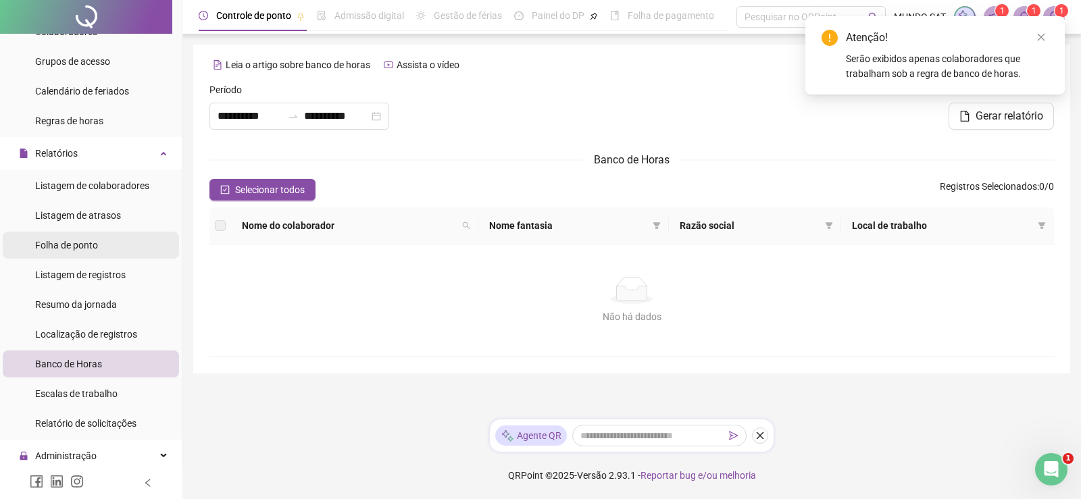
click at [141, 250] on li "Folha de ponto" at bounding box center [91, 245] width 176 height 27
